Goal: Information Seeking & Learning: Find specific fact

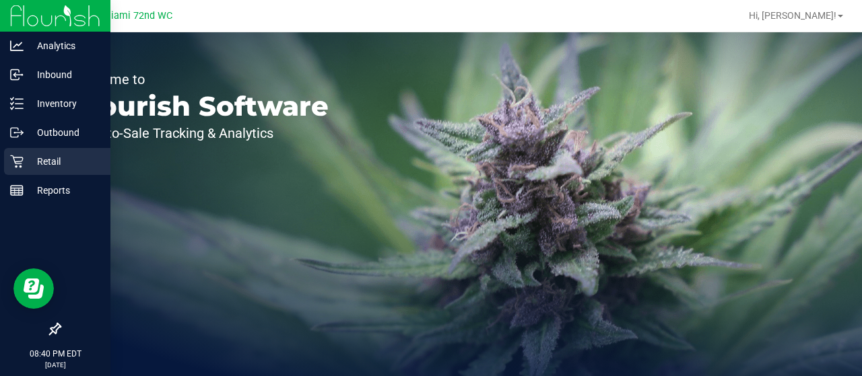
click at [31, 157] on p "Retail" at bounding box center [64, 161] width 81 height 16
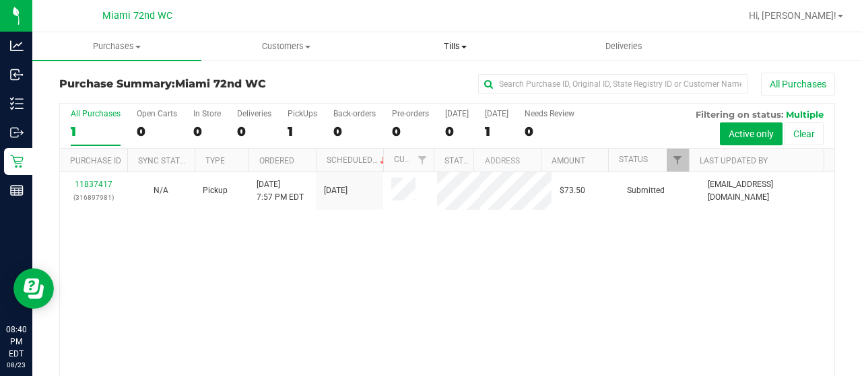
click at [462, 40] on span "Tills" at bounding box center [455, 46] width 168 height 12
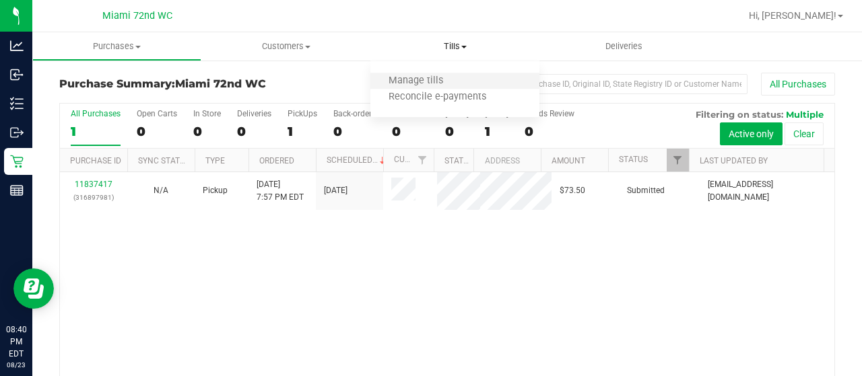
click at [423, 88] on li "Manage tills" at bounding box center [454, 81] width 169 height 16
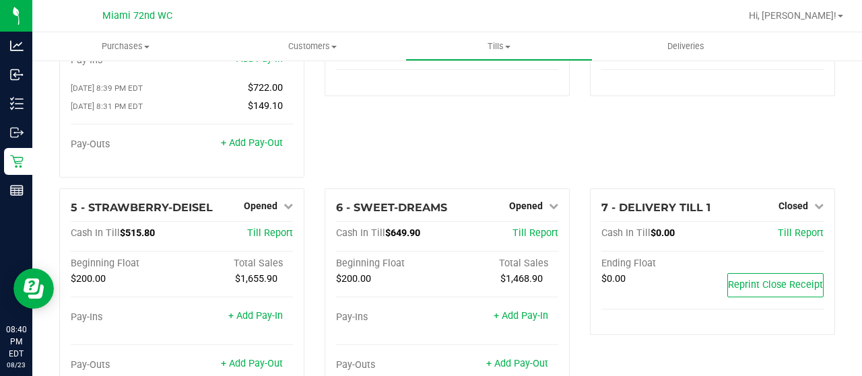
scroll to position [125, 0]
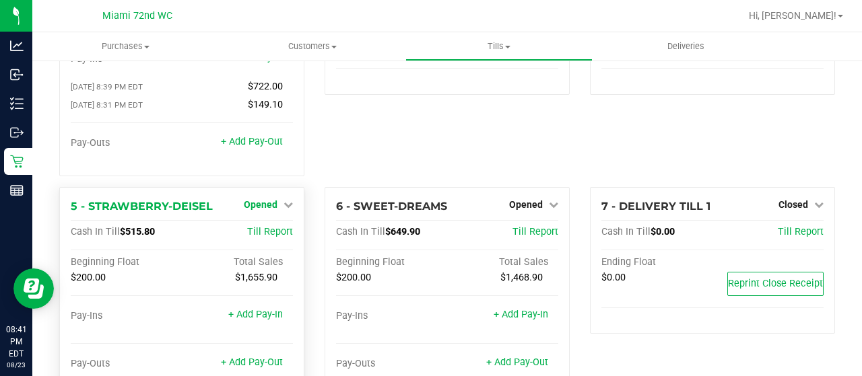
click at [268, 199] on span "Opened" at bounding box center [261, 204] width 34 height 11
click at [273, 227] on link "Close Till" at bounding box center [262, 232] width 36 height 11
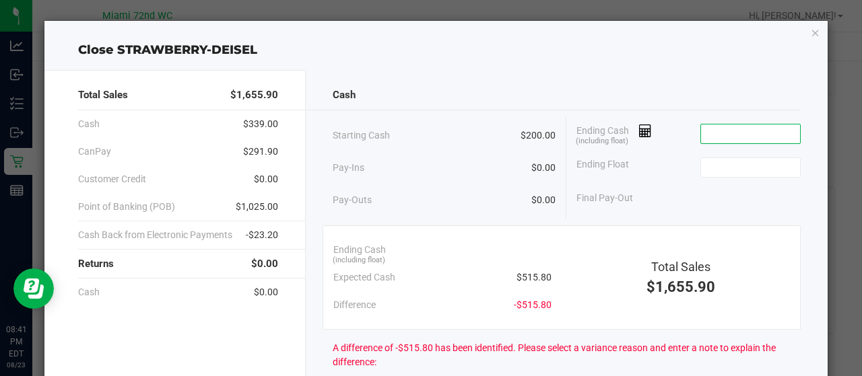
click at [747, 132] on input at bounding box center [750, 134] width 99 height 19
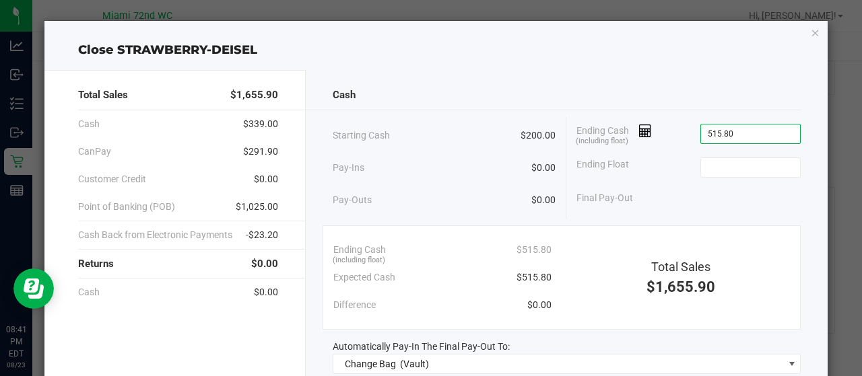
type input "$515.80"
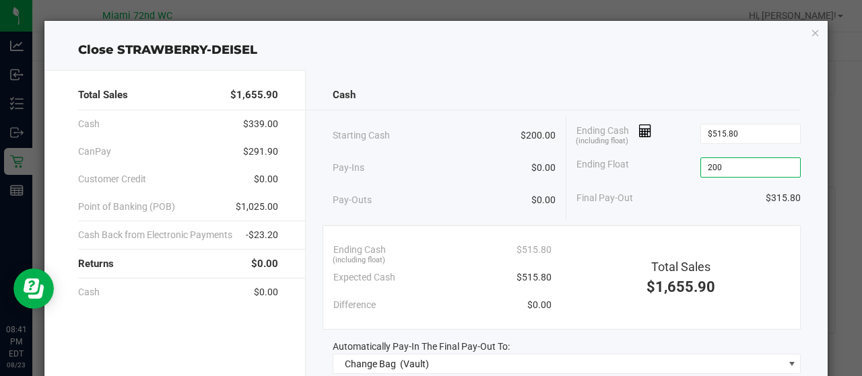
type input "$200.00"
click at [500, 156] on div "Pay-Ins $0.00" at bounding box center [445, 168] width 224 height 28
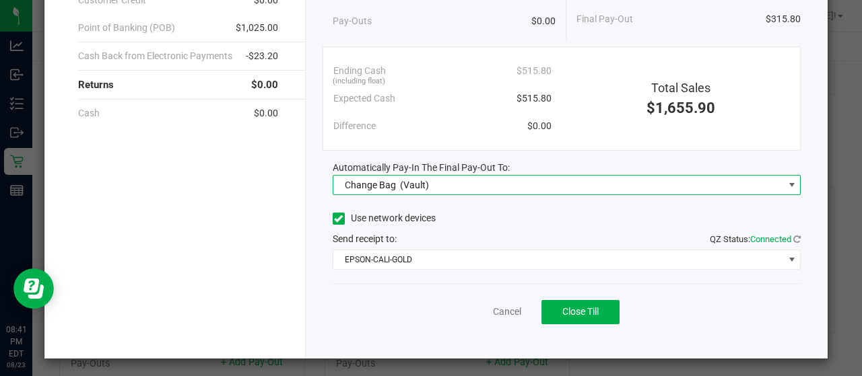
click at [501, 178] on span "Change Bag (Vault)" at bounding box center [558, 185] width 450 height 19
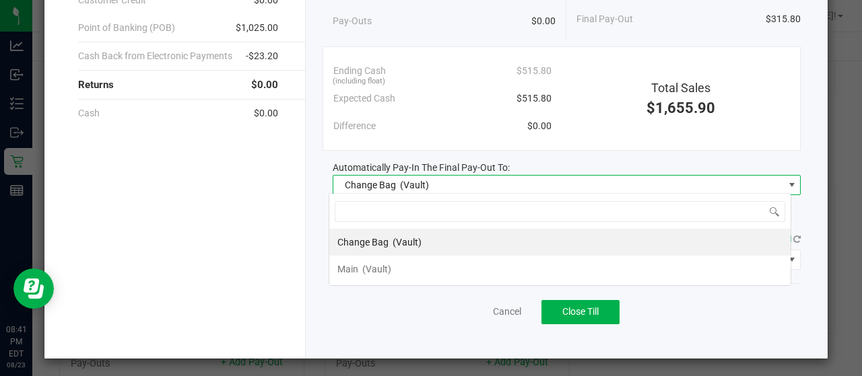
scroll to position [20, 463]
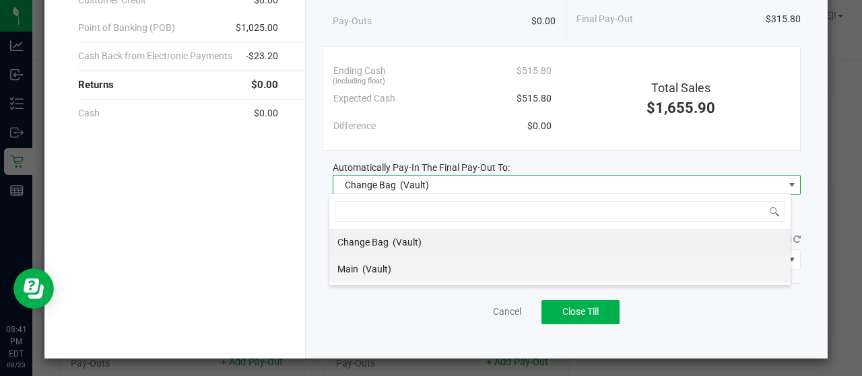
click at [459, 281] on li "Main (Vault)" at bounding box center [559, 269] width 461 height 27
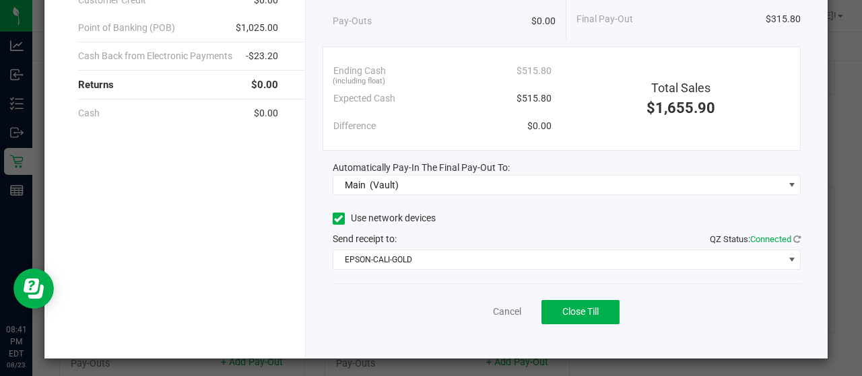
click at [413, 300] on div "Cancel Close Till" at bounding box center [567, 309] width 469 height 52
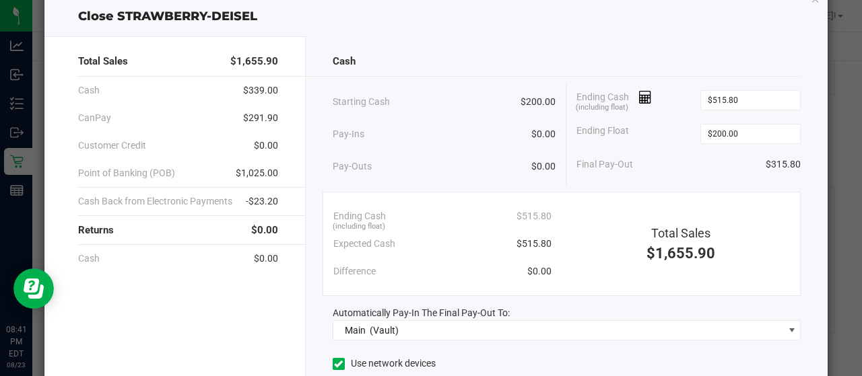
scroll to position [0, 0]
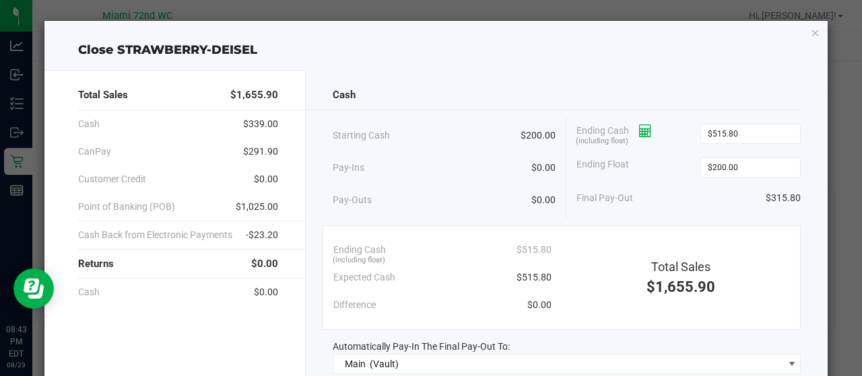
click at [641, 134] on span "Ending Cash (including float)" at bounding box center [613, 134] width 75 height 20
click at [641, 134] on icon at bounding box center [645, 131] width 13 height 9
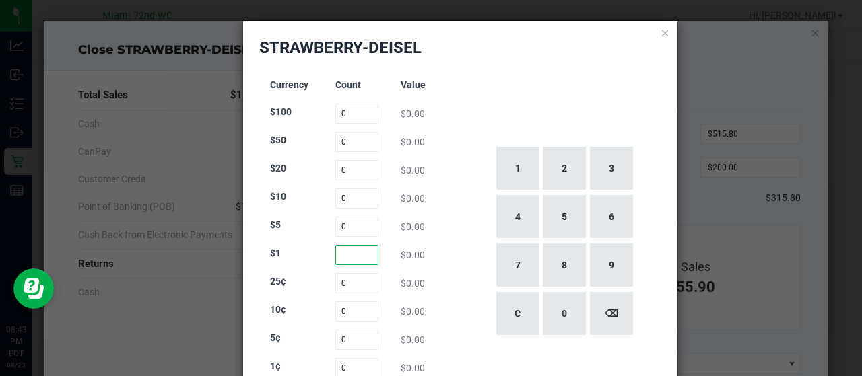
click at [345, 254] on input at bounding box center [357, 255] width 44 height 20
type input "188"
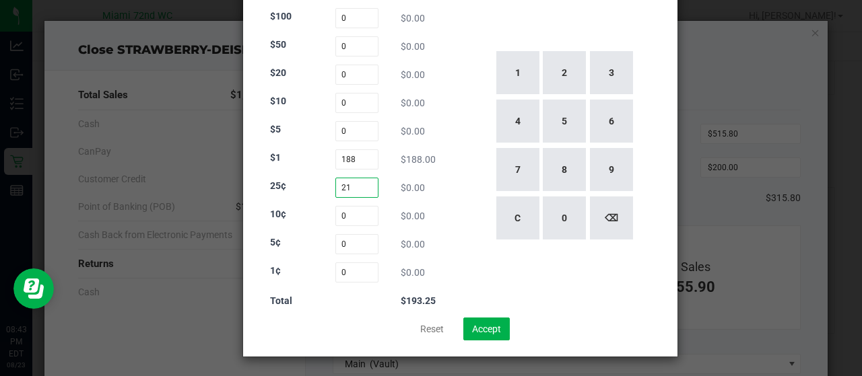
type input "21"
type input "51"
type input "32"
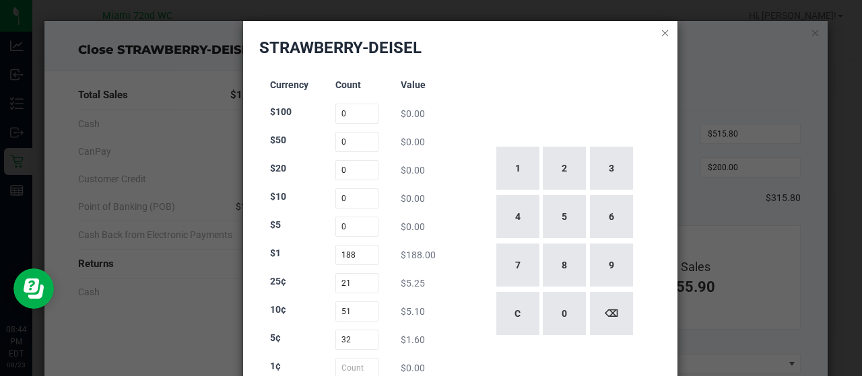
type input "0"
click at [660, 36] on icon at bounding box center [664, 32] width 9 height 16
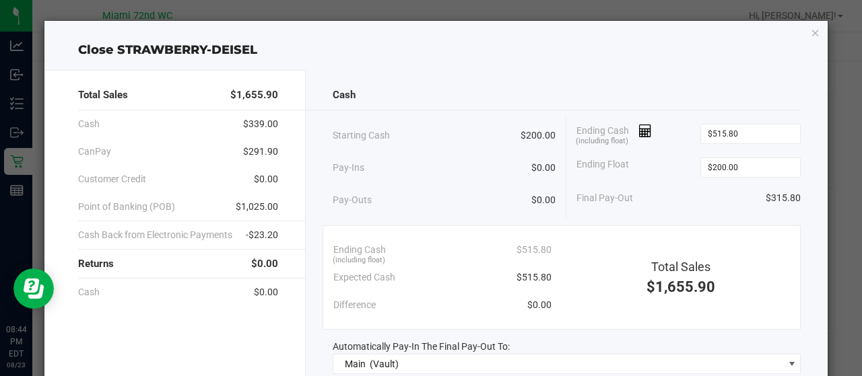
scroll to position [179, 0]
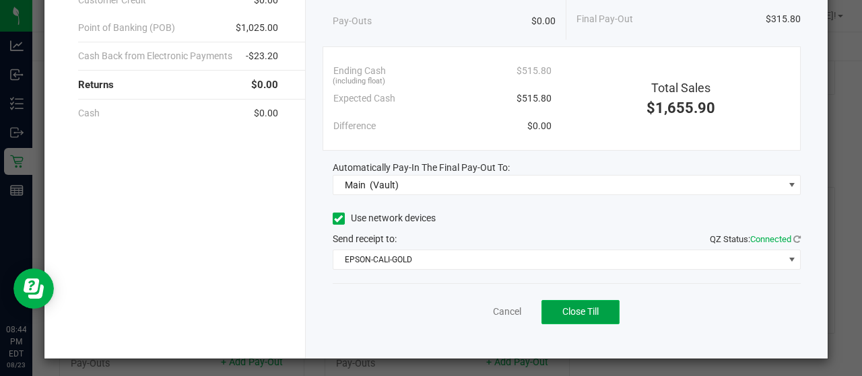
click at [572, 306] on span "Close Till" at bounding box center [580, 311] width 36 height 11
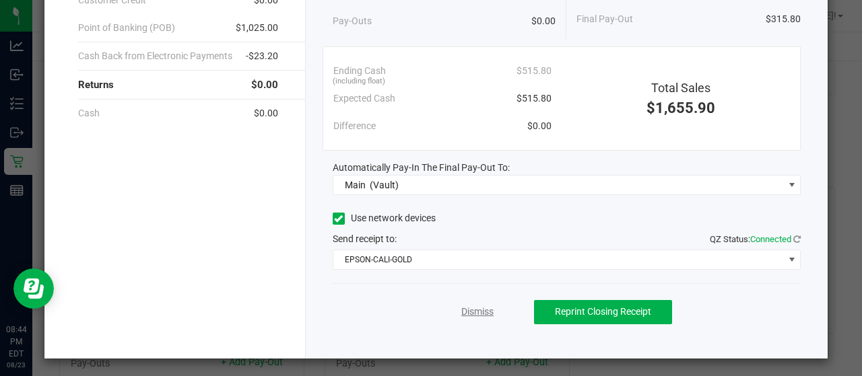
click at [486, 307] on link "Dismiss" at bounding box center [477, 312] width 32 height 14
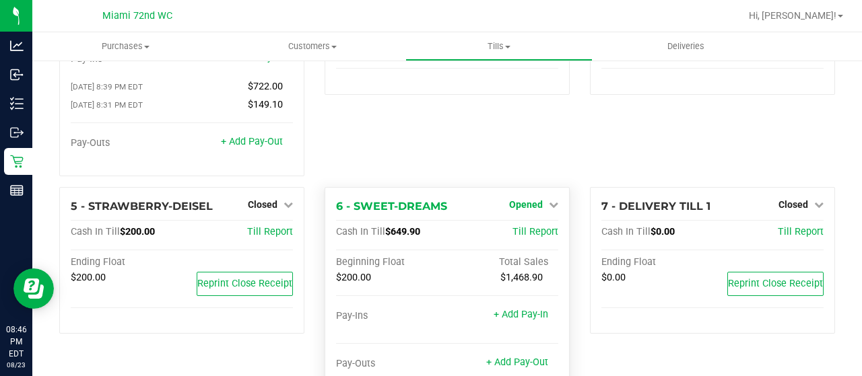
click at [541, 199] on link "Opened" at bounding box center [533, 204] width 49 height 11
click at [528, 227] on link "Close Till" at bounding box center [528, 232] width 36 height 11
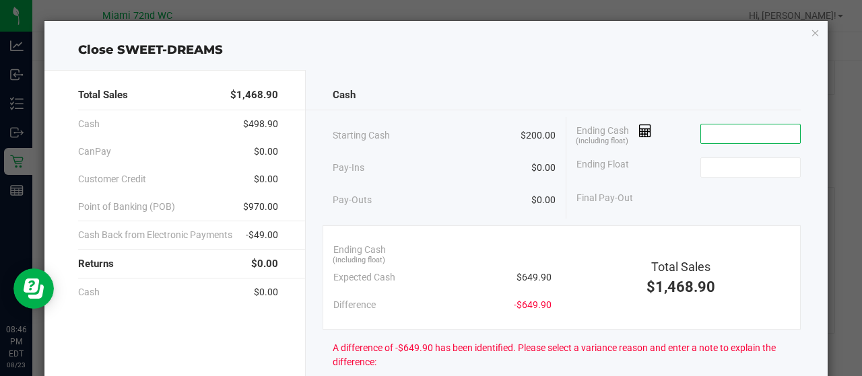
click at [742, 131] on input at bounding box center [750, 134] width 99 height 19
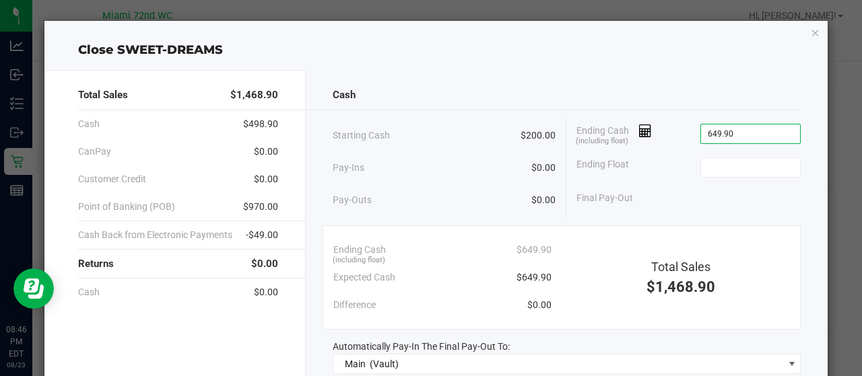
type input "$649.90"
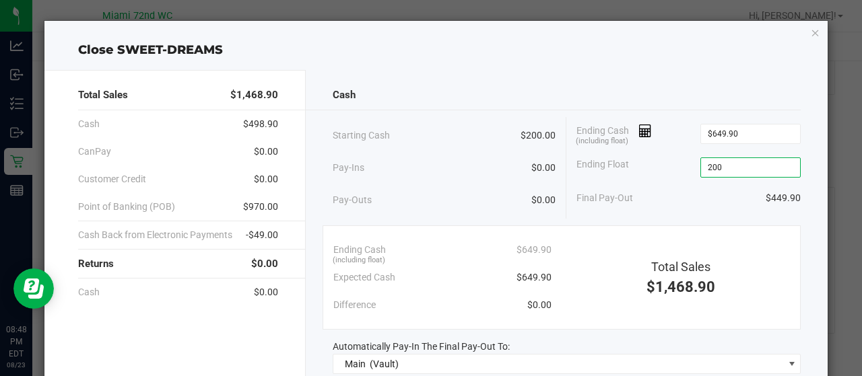
type input "$200.00"
click at [653, 194] on div "Final Pay-Out $449.90" at bounding box center [688, 198] width 224 height 28
click at [640, 129] on icon at bounding box center [645, 131] width 13 height 9
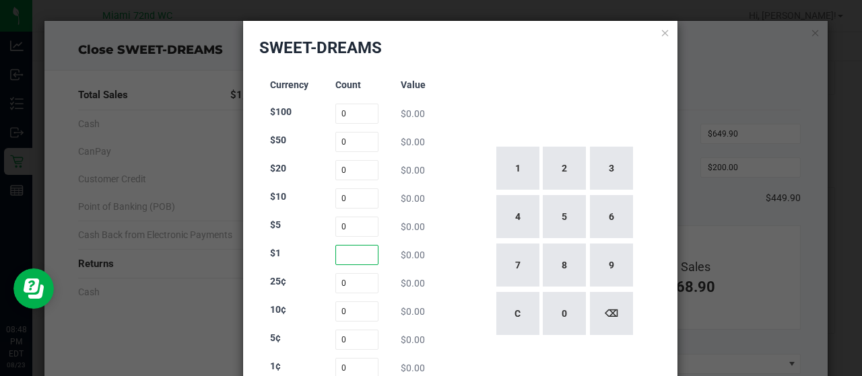
click at [365, 256] on input at bounding box center [357, 255] width 44 height 20
type input "191"
type input "18"
type input "35"
type input "9"
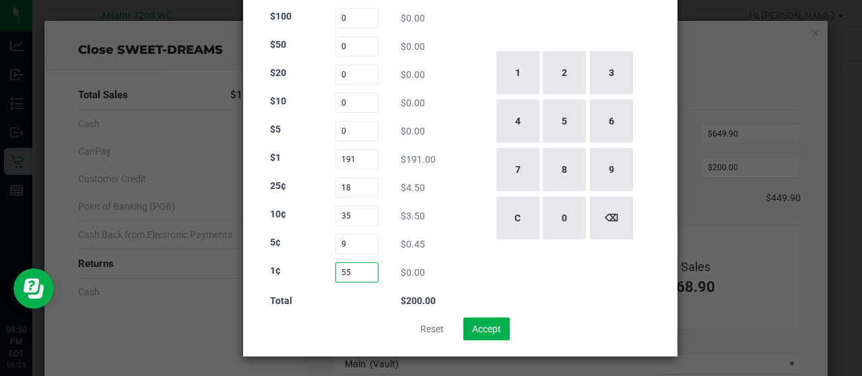
scroll to position [0, 0]
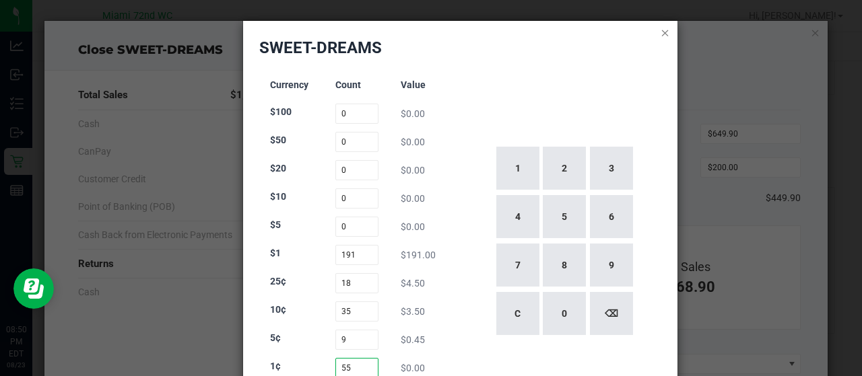
type input "55"
click at [660, 36] on icon at bounding box center [664, 32] width 9 height 16
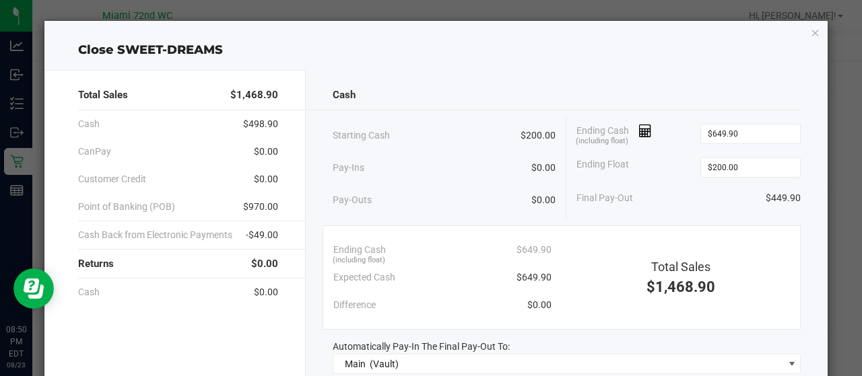
scroll to position [179, 0]
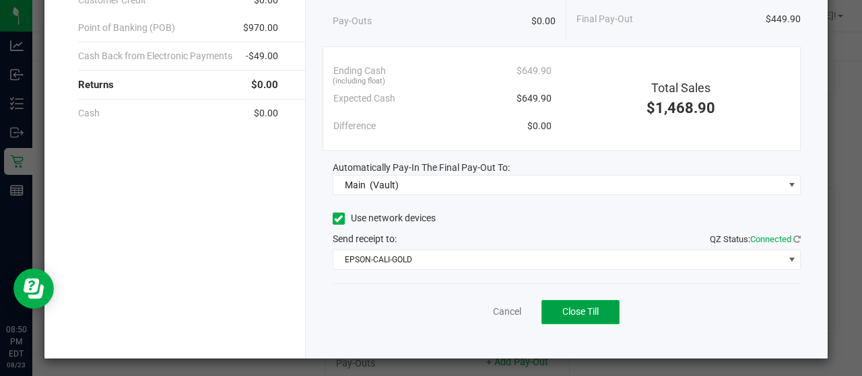
click at [589, 318] on button "Close Till" at bounding box center [580, 312] width 78 height 24
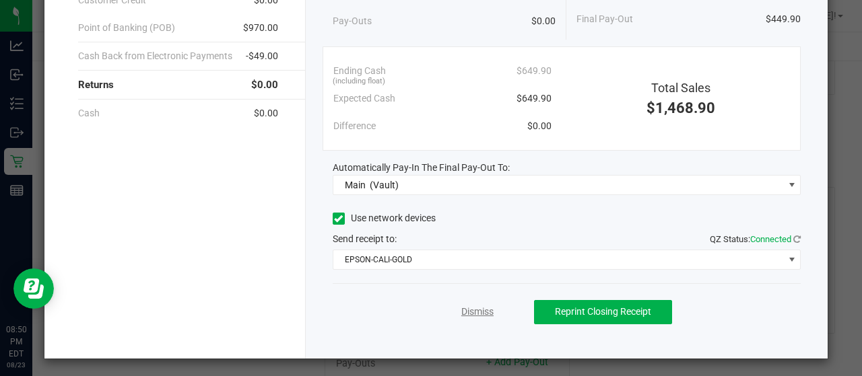
click at [474, 311] on link "Dismiss" at bounding box center [477, 312] width 32 height 14
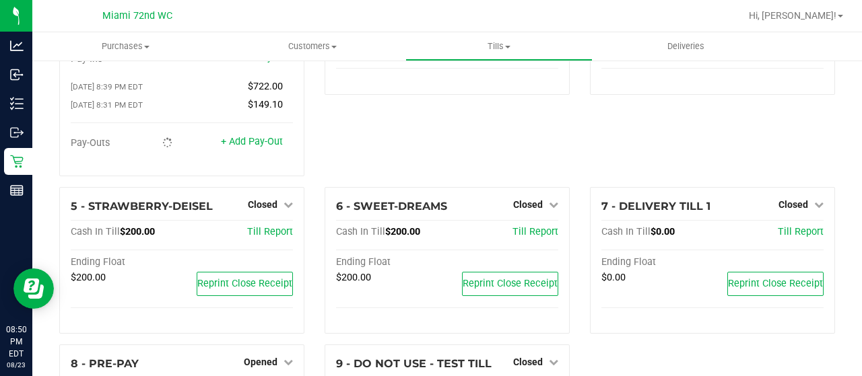
scroll to position [314, 0]
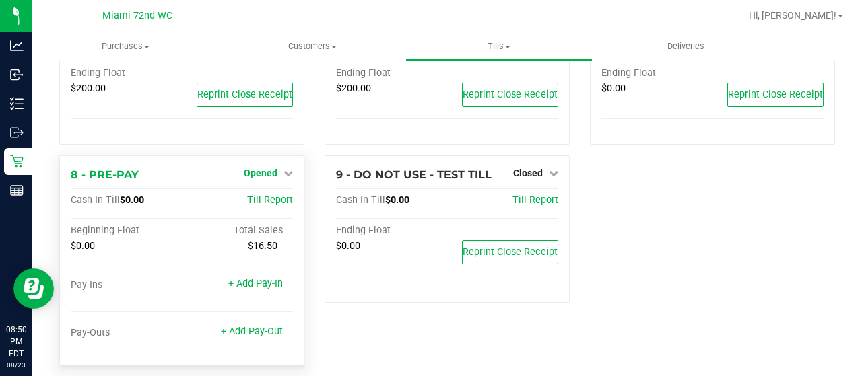
click at [273, 168] on span "Opened" at bounding box center [261, 173] width 34 height 11
click at [276, 196] on link "Close Till" at bounding box center [262, 201] width 36 height 11
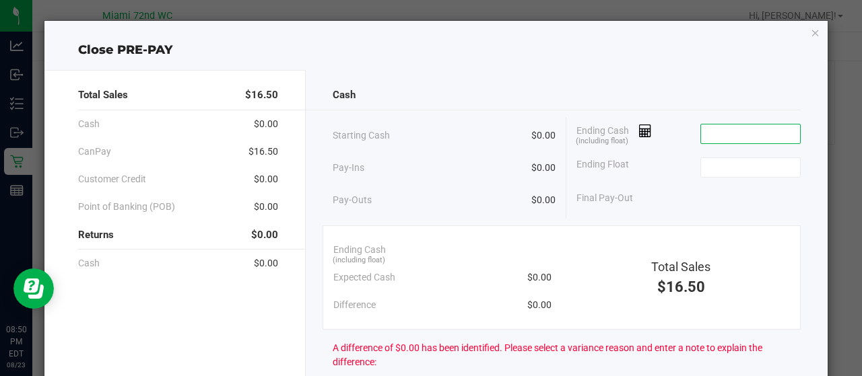
click at [717, 131] on input at bounding box center [750, 134] width 99 height 19
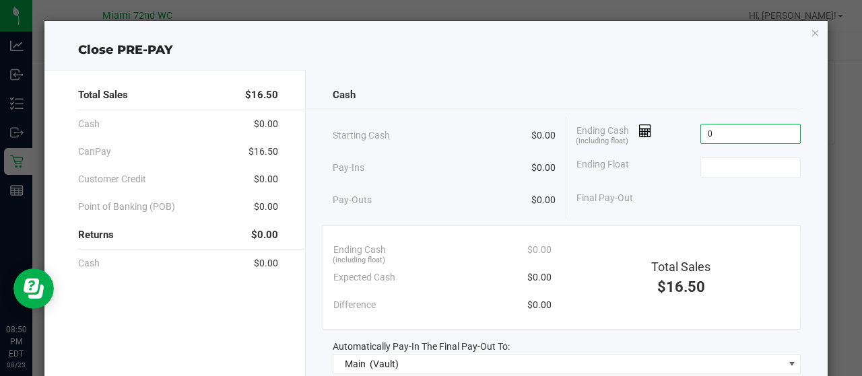
type input "$0.00"
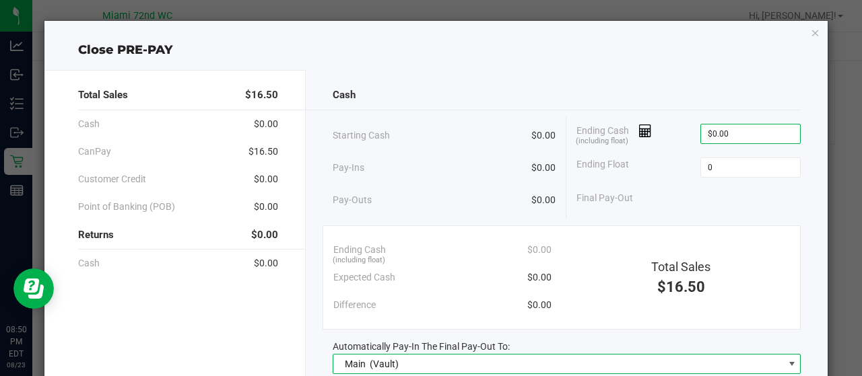
type input "$0.00"
click at [427, 199] on div "Pay-Outs $0.00" at bounding box center [445, 200] width 224 height 37
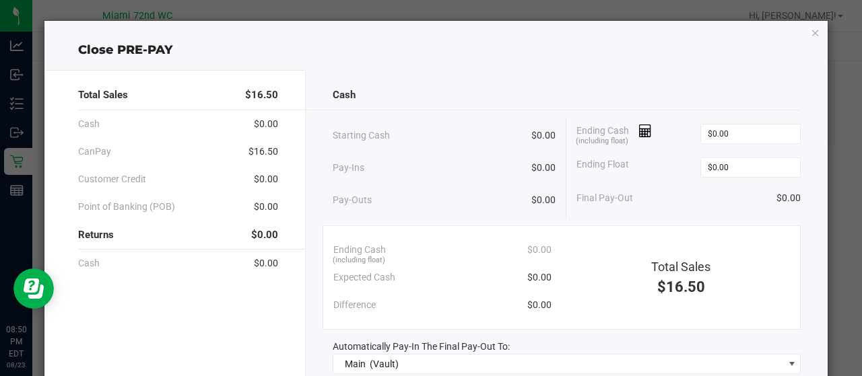
scroll to position [179, 0]
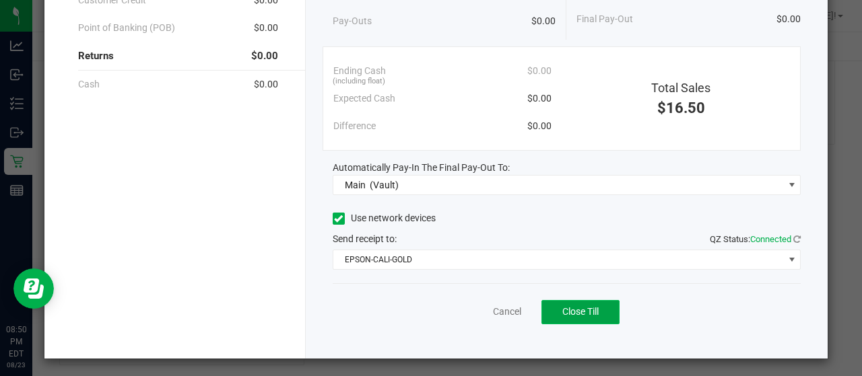
click at [553, 316] on button "Close Till" at bounding box center [580, 312] width 78 height 24
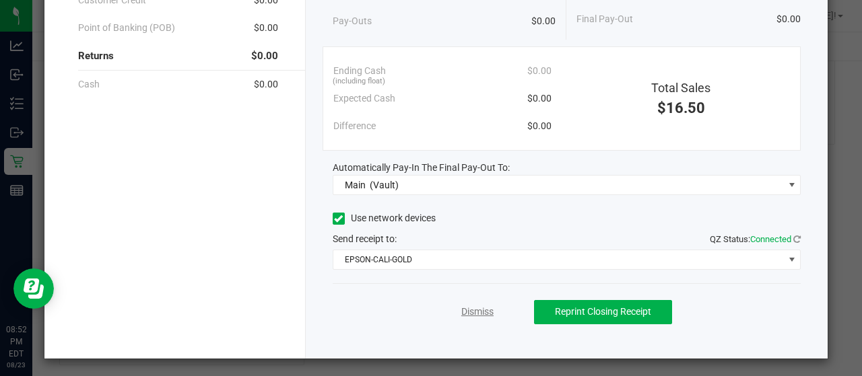
click at [468, 309] on link "Dismiss" at bounding box center [477, 312] width 32 height 14
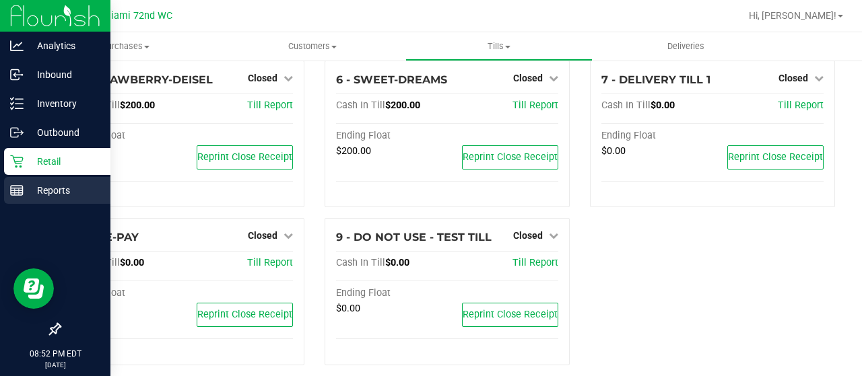
click at [19, 189] on icon at bounding box center [16, 190] width 13 height 13
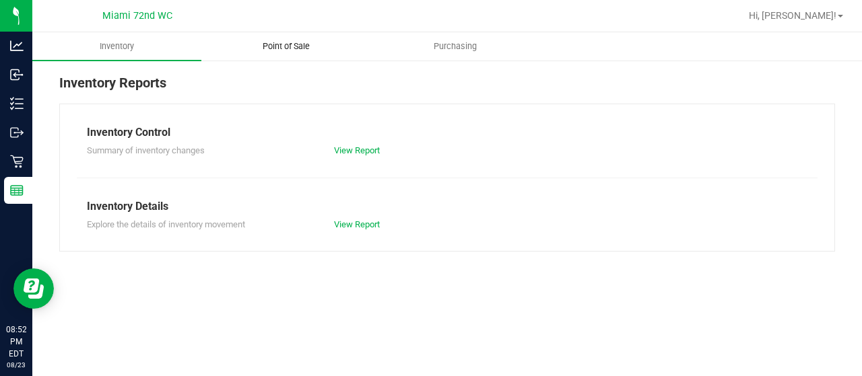
click at [285, 48] on span "Point of Sale" at bounding box center [285, 46] width 83 height 12
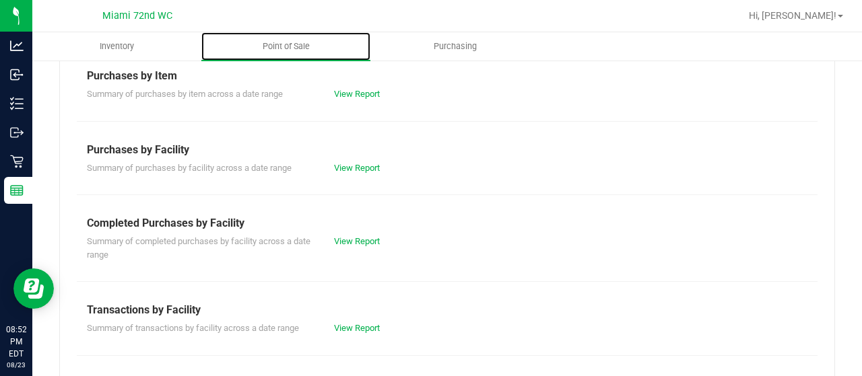
scroll to position [205, 0]
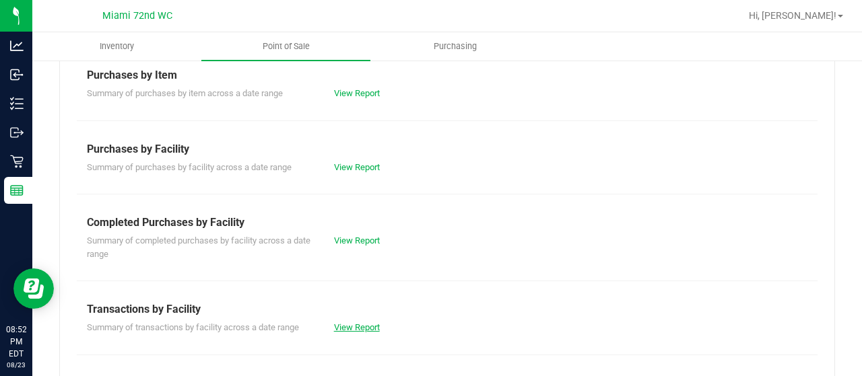
click at [347, 322] on div "Summary of transactions by facility across a date range View Report" at bounding box center [447, 326] width 741 height 17
click at [348, 324] on link "View Report" at bounding box center [357, 327] width 46 height 10
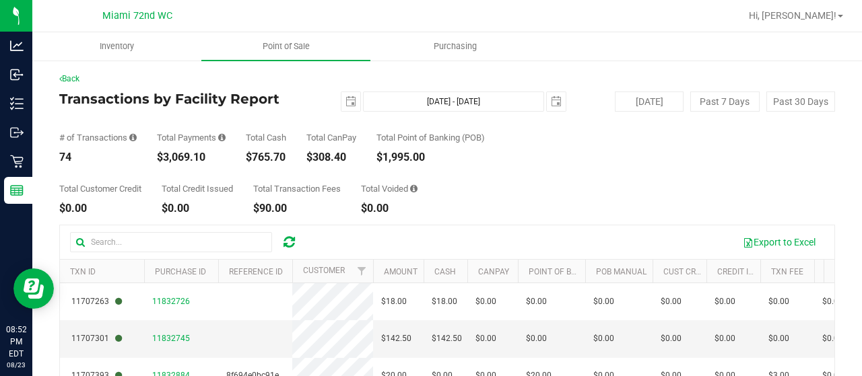
click at [187, 153] on div "$3,069.10" at bounding box center [191, 157] width 69 height 11
copy div "3,069.10"
click at [347, 102] on span "select" at bounding box center [350, 101] width 11 height 11
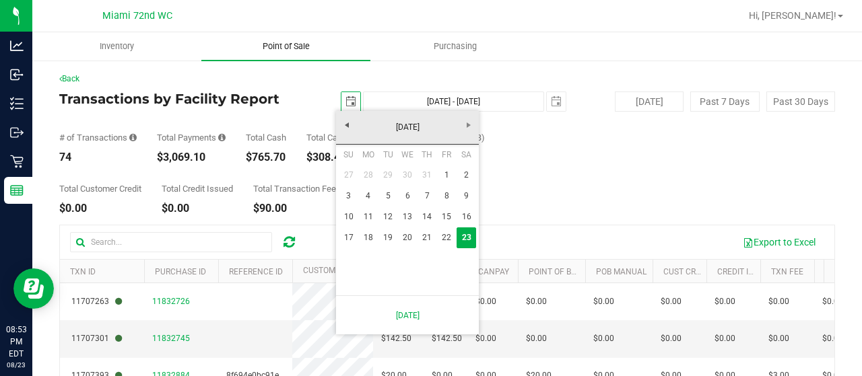
click at [287, 53] on uib-tab-heading "Point of Sale" at bounding box center [285, 46] width 169 height 28
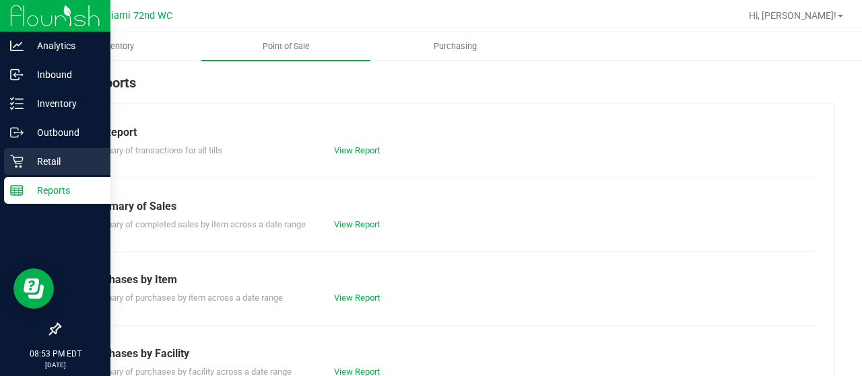
click at [30, 162] on p "Retail" at bounding box center [64, 161] width 81 height 16
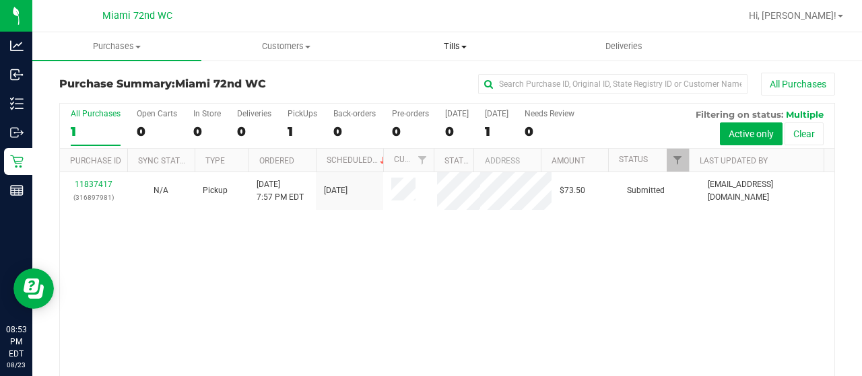
click at [455, 49] on span "Tills" at bounding box center [455, 46] width 168 height 12
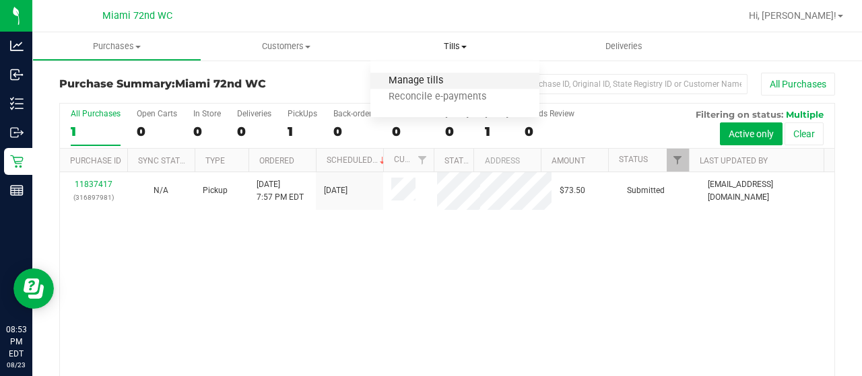
click at [418, 80] on span "Manage tills" at bounding box center [415, 80] width 91 height 11
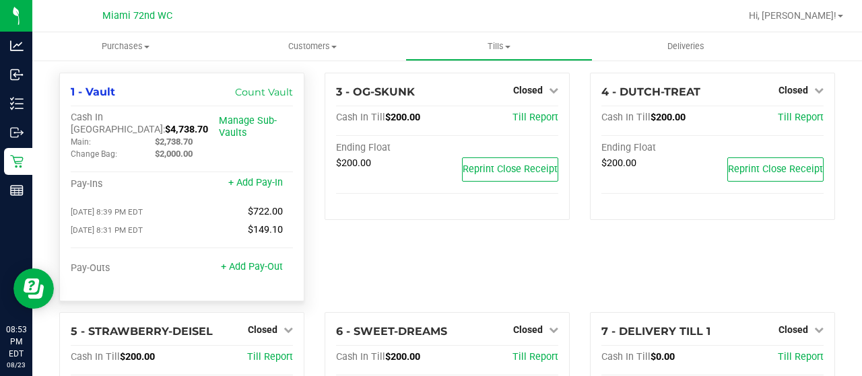
click at [165, 124] on span "$4,738.70" at bounding box center [186, 129] width 43 height 11
copy span "4,738.70"
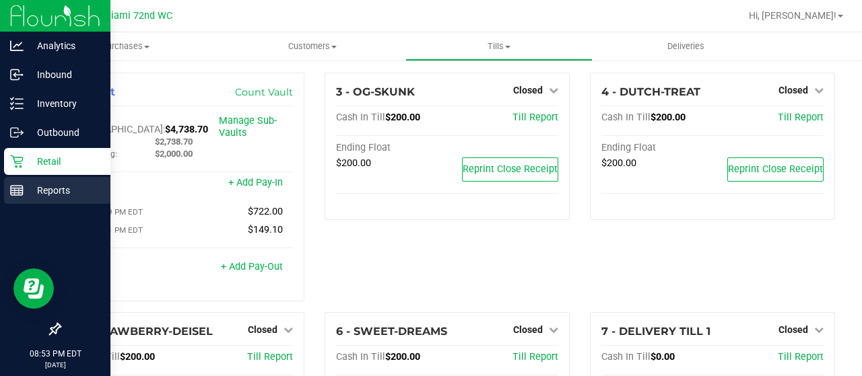
click at [30, 193] on p "Reports" at bounding box center [64, 190] width 81 height 16
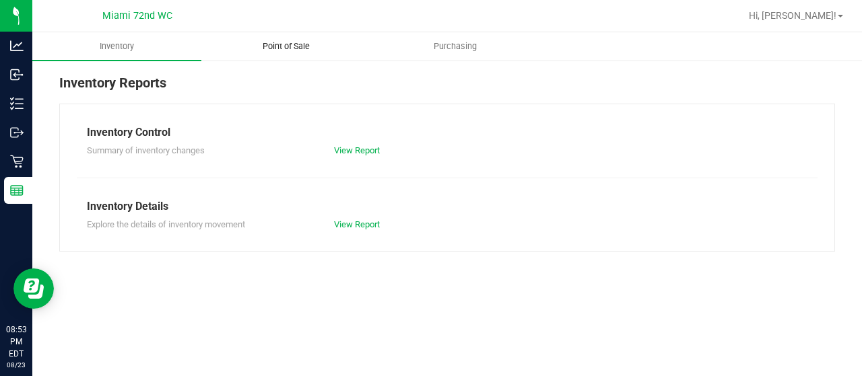
click at [291, 47] on span "Point of Sale" at bounding box center [285, 46] width 83 height 12
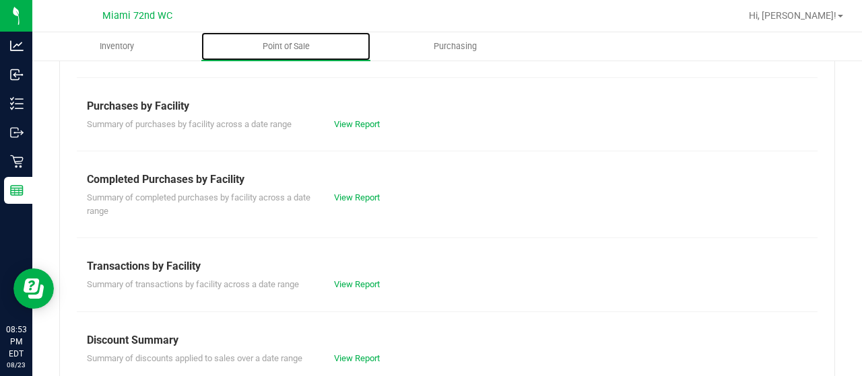
scroll to position [248, 0]
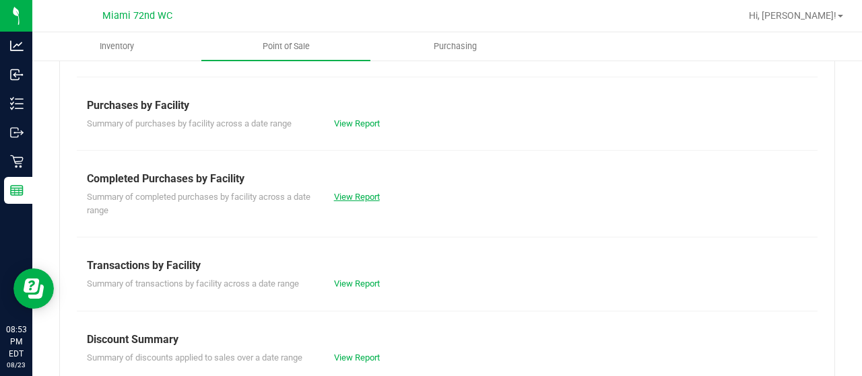
click at [365, 193] on link "View Report" at bounding box center [357, 197] width 46 height 10
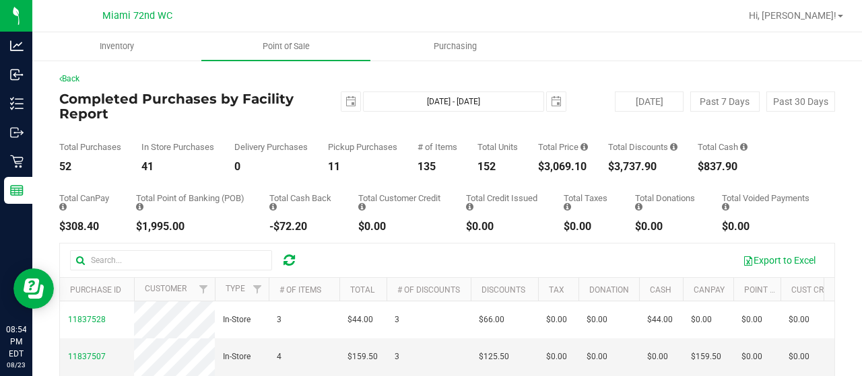
click at [632, 168] on div "$3,737.90" at bounding box center [642, 167] width 69 height 11
copy div "3,737.90"
click at [296, 40] on span "Point of Sale" at bounding box center [285, 46] width 83 height 12
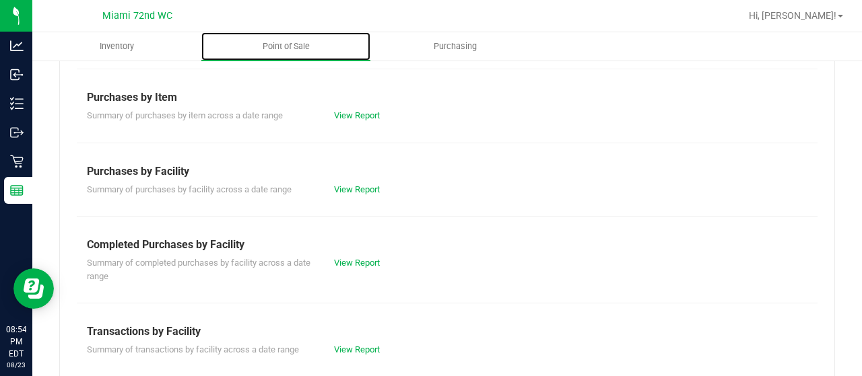
scroll to position [198, 0]
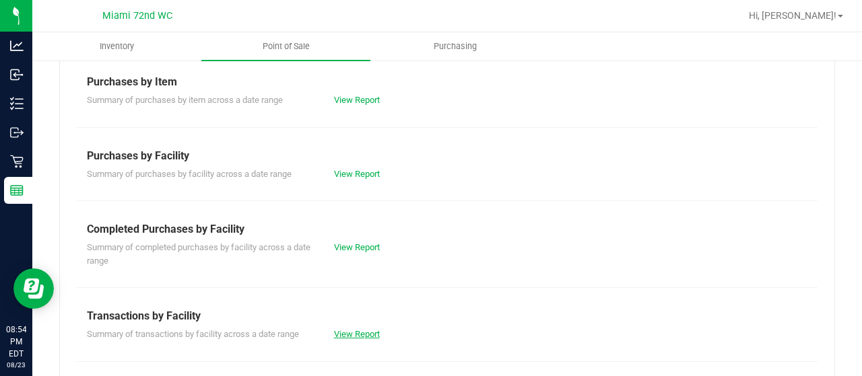
click at [355, 337] on link "View Report" at bounding box center [357, 334] width 46 height 10
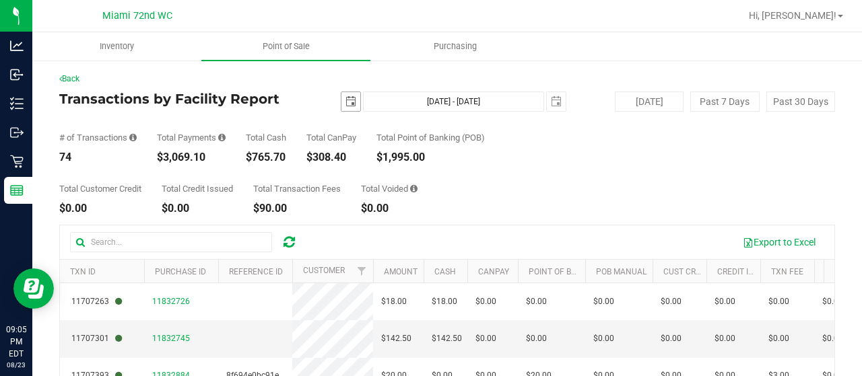
click at [350, 109] on span "select" at bounding box center [350, 101] width 19 height 19
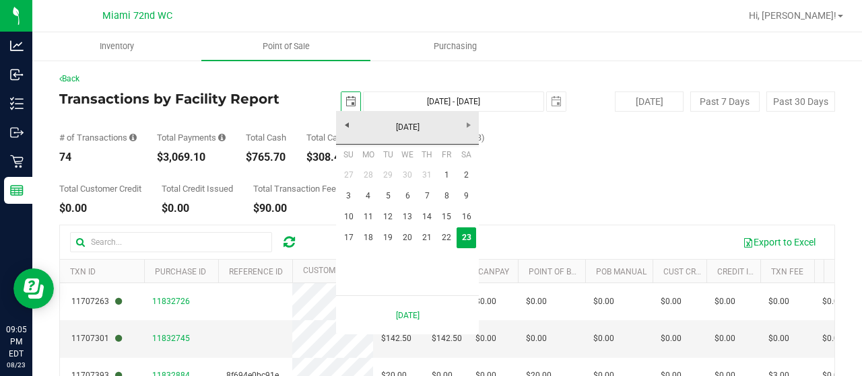
scroll to position [0, 33]
click at [370, 236] on link "18" at bounding box center [368, 238] width 20 height 21
type input "[DATE]"
type input "[DATE] - [DATE]"
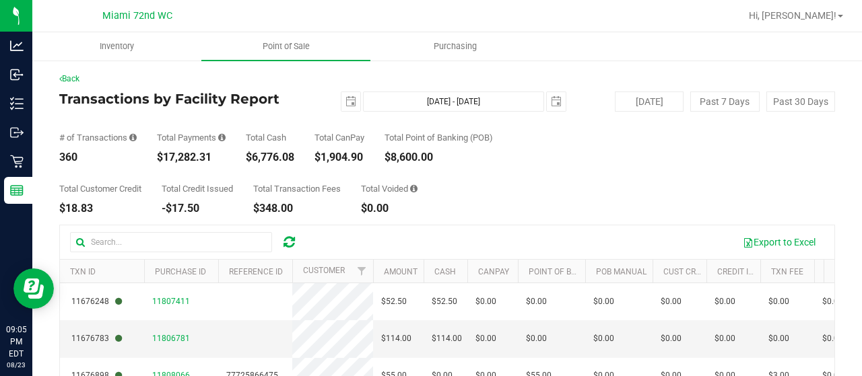
click at [191, 155] on div "$17,282.31" at bounding box center [191, 157] width 69 height 11
copy div "17,282.31"
click at [346, 95] on span "select" at bounding box center [350, 101] width 19 height 19
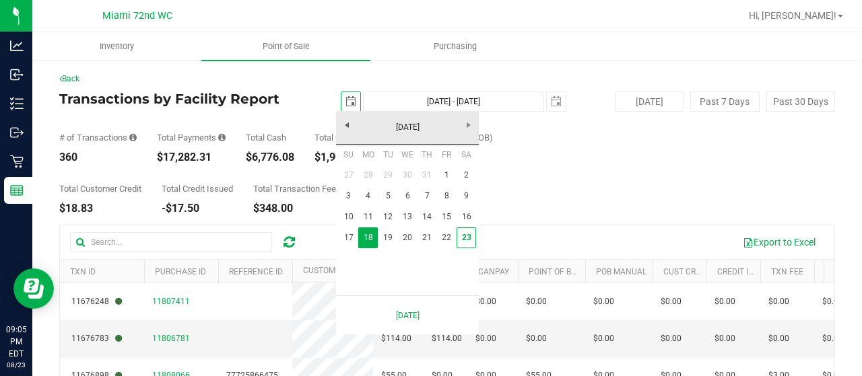
scroll to position [0, 33]
click at [444, 180] on link "1" at bounding box center [447, 175] width 20 height 21
type input "[DATE]"
type input "[DATE] - [DATE]"
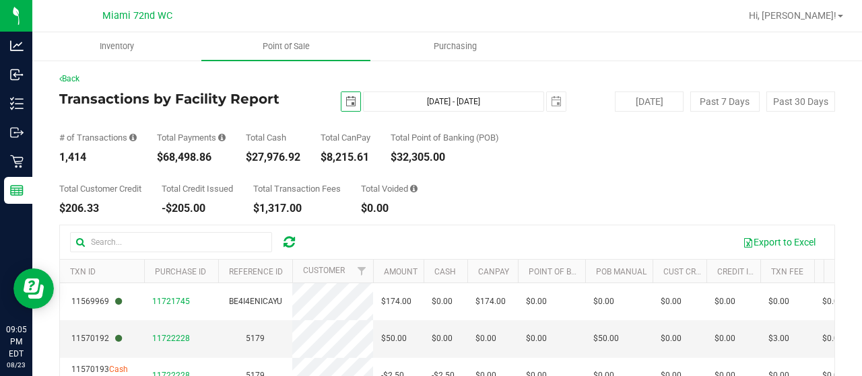
click at [196, 158] on div "$68,498.86" at bounding box center [191, 157] width 69 height 11
copy div "68,498.86"
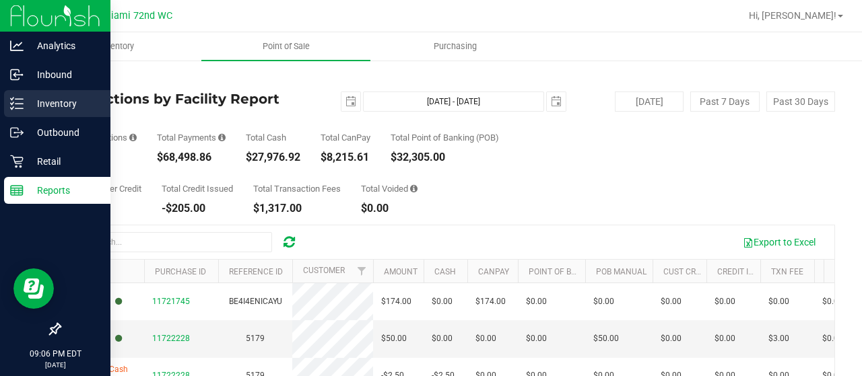
click at [58, 104] on p "Inventory" at bounding box center [64, 104] width 81 height 16
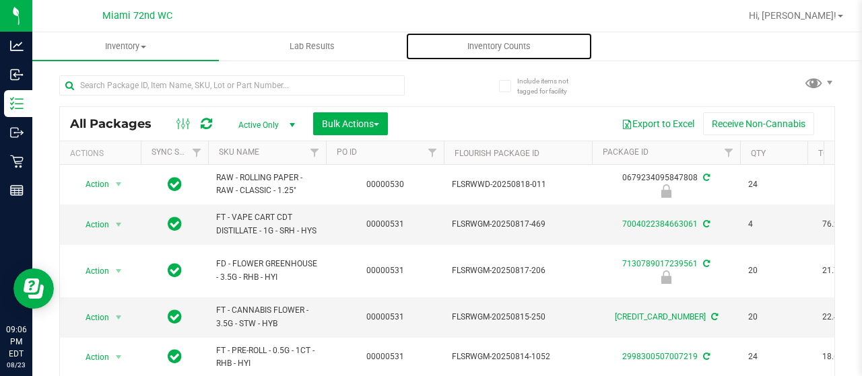
click at [508, 50] on span "Inventory Counts" at bounding box center [499, 46] width 100 height 12
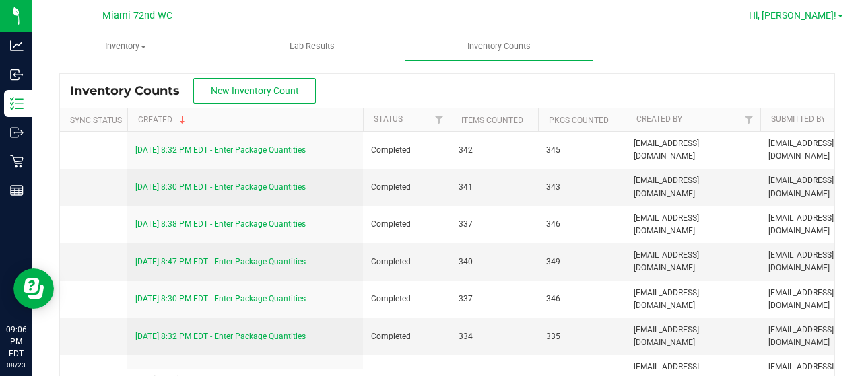
click at [827, 15] on span "Hi, [PERSON_NAME]!" at bounding box center [793, 15] width 88 height 11
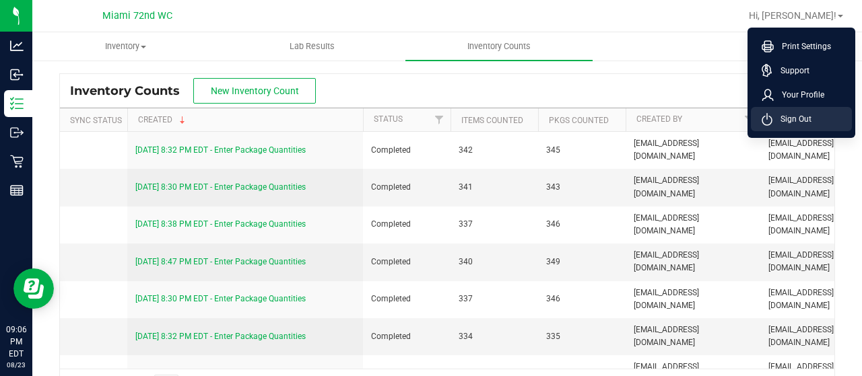
click at [790, 121] on span "Sign Out" at bounding box center [791, 118] width 39 height 13
